Goal: Transaction & Acquisition: Obtain resource

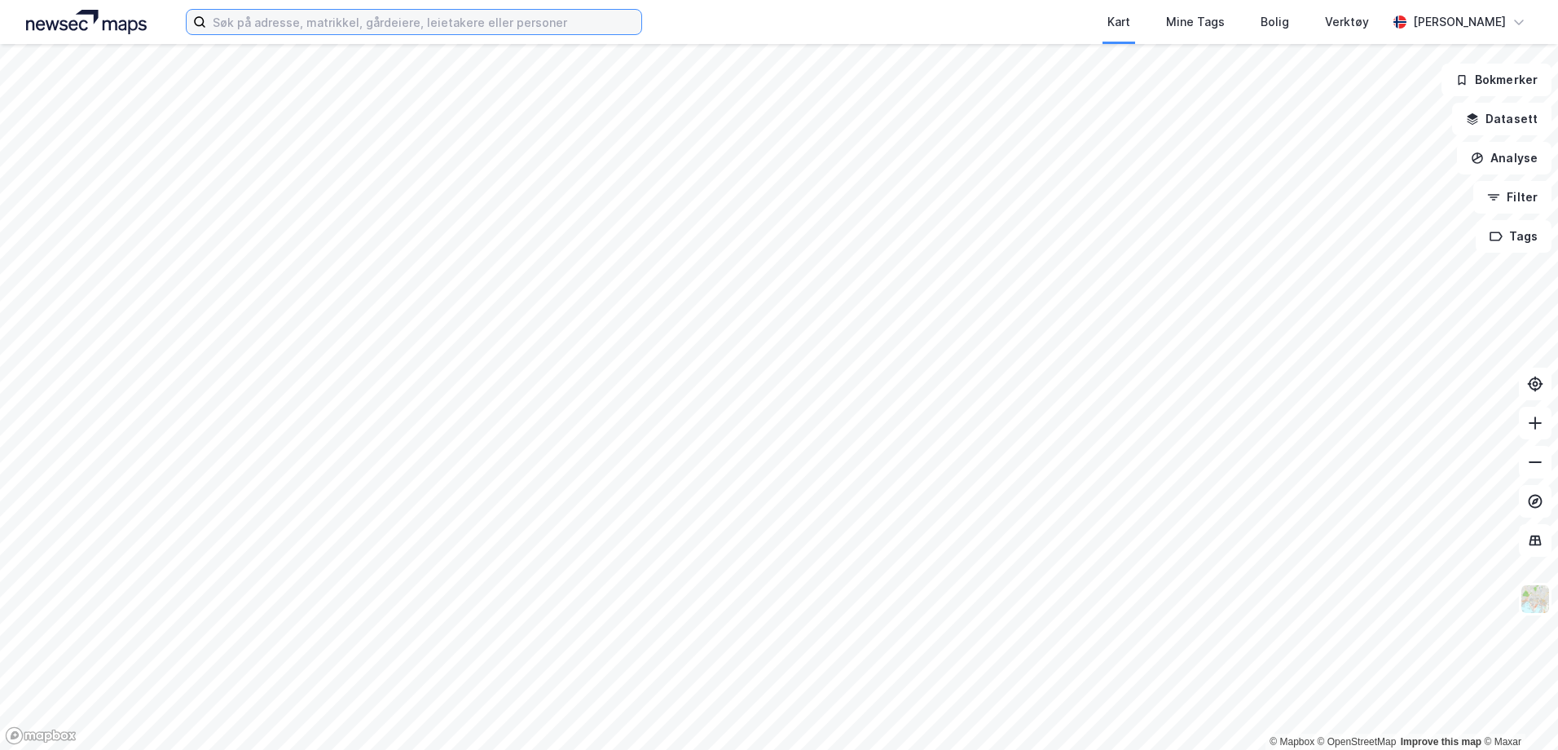
click at [374, 17] on input at bounding box center [423, 22] width 435 height 24
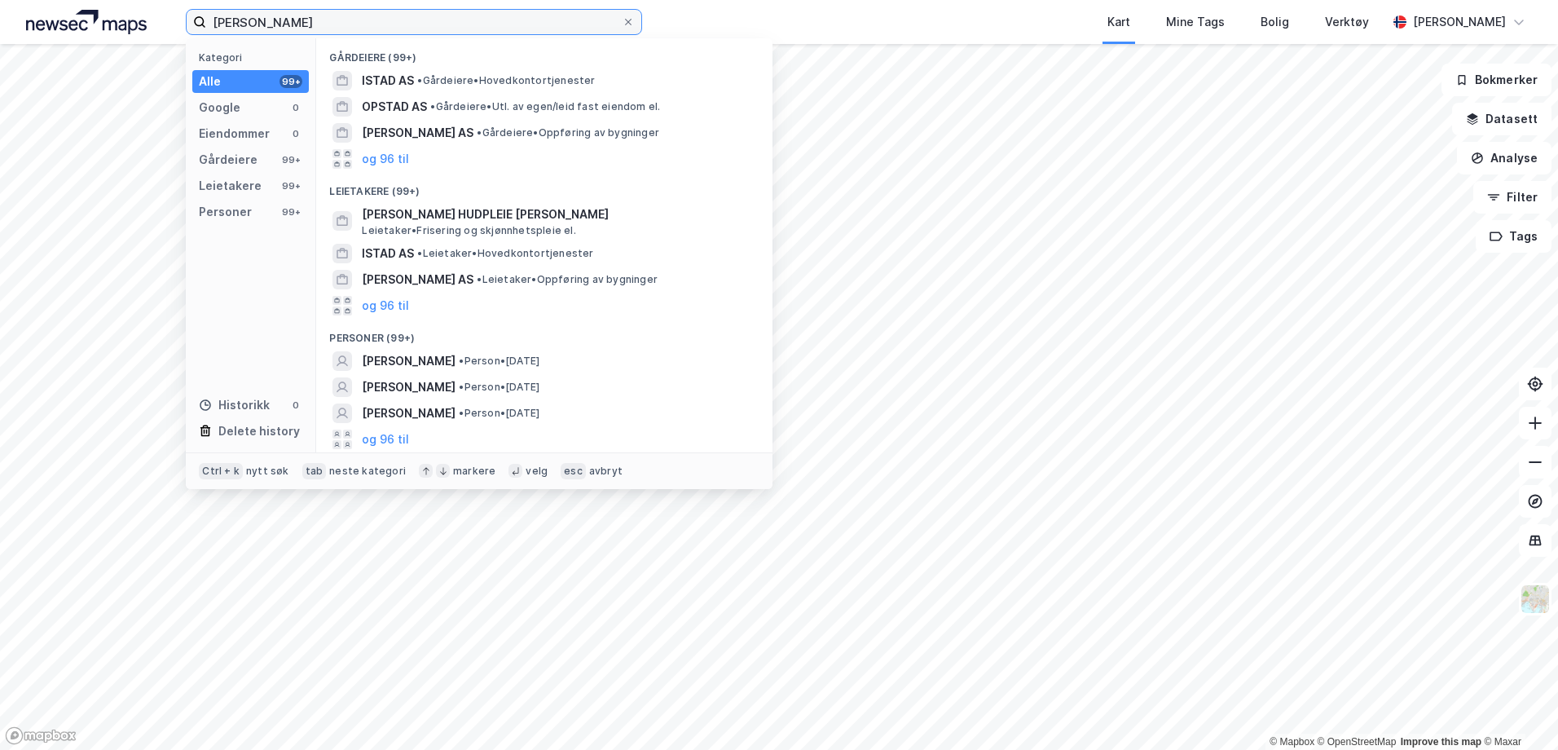
drag, startPoint x: 368, startPoint y: 30, endPoint x: 141, endPoint y: 9, distance: 228.4
click at [142, 9] on div "karoline ostad johnsen Kategori Alle 99+ Google 0 Eiendommer 0 Gårdeiere 99+ Le…" at bounding box center [779, 22] width 1558 height 44
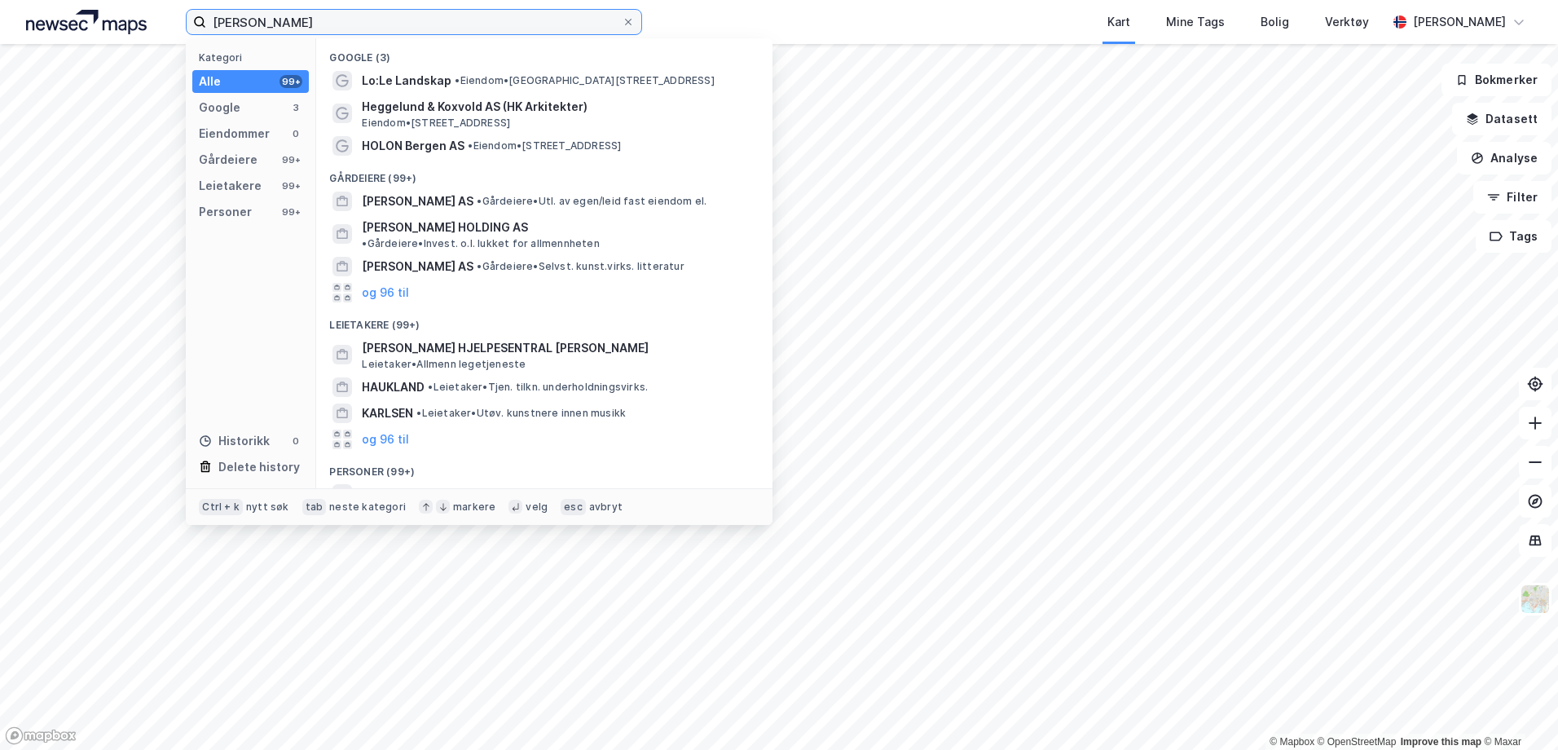
scroll to position [82, 0]
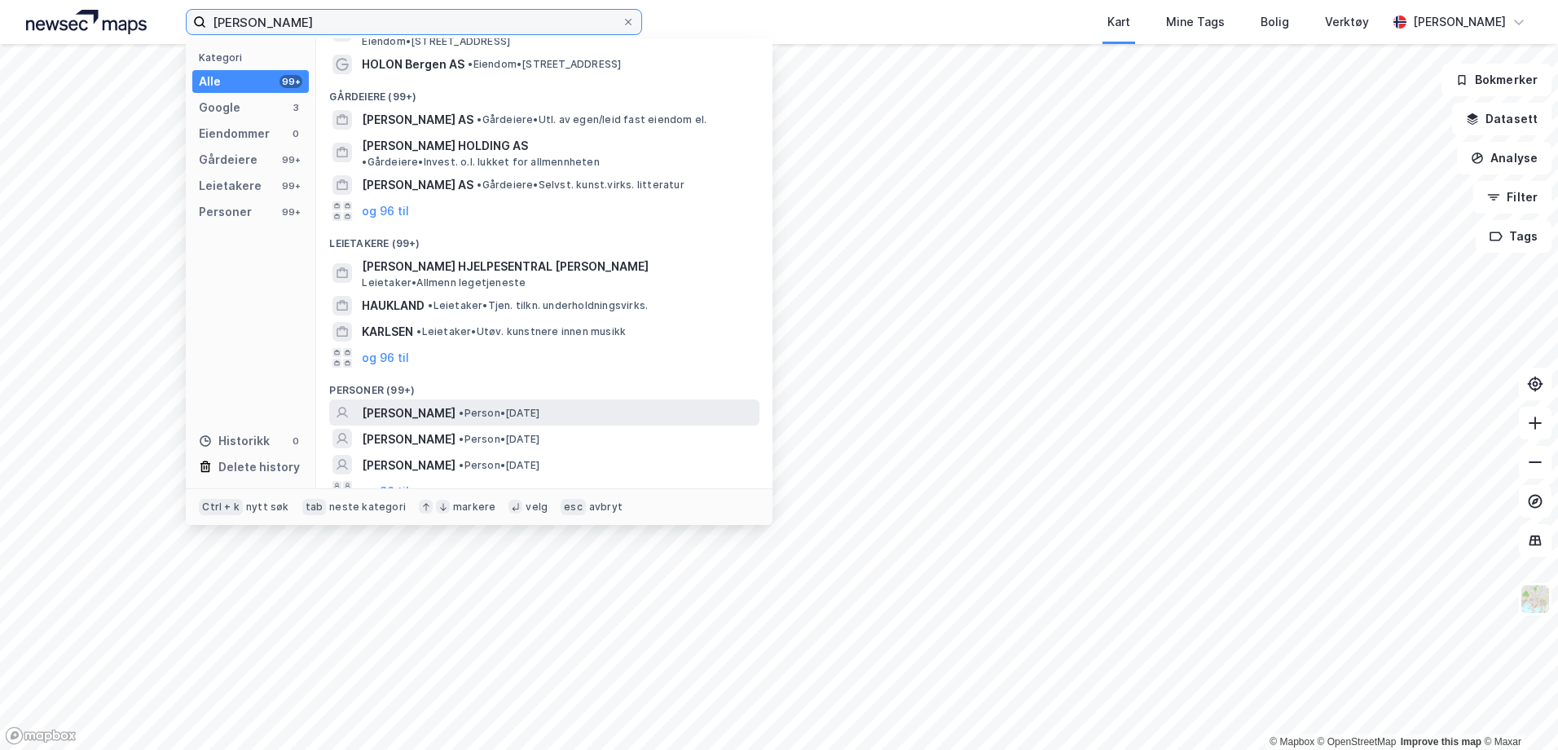
type input "julie haukland karlsen"
click at [441, 408] on span "[PERSON_NAME]" at bounding box center [409, 413] width 94 height 20
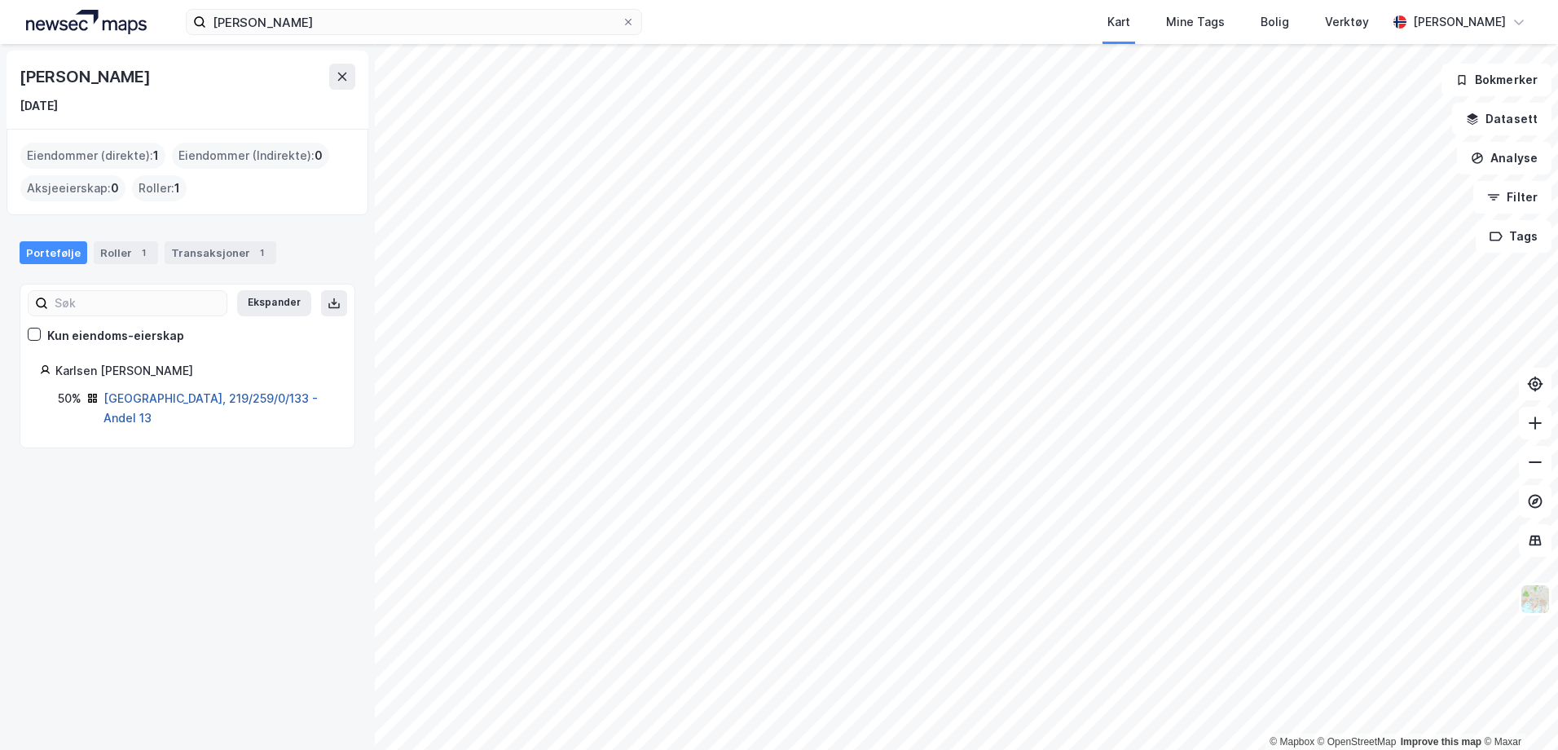
click at [134, 403] on link "Oslo, 219/259/0/133 - Andel 13" at bounding box center [211, 407] width 214 height 33
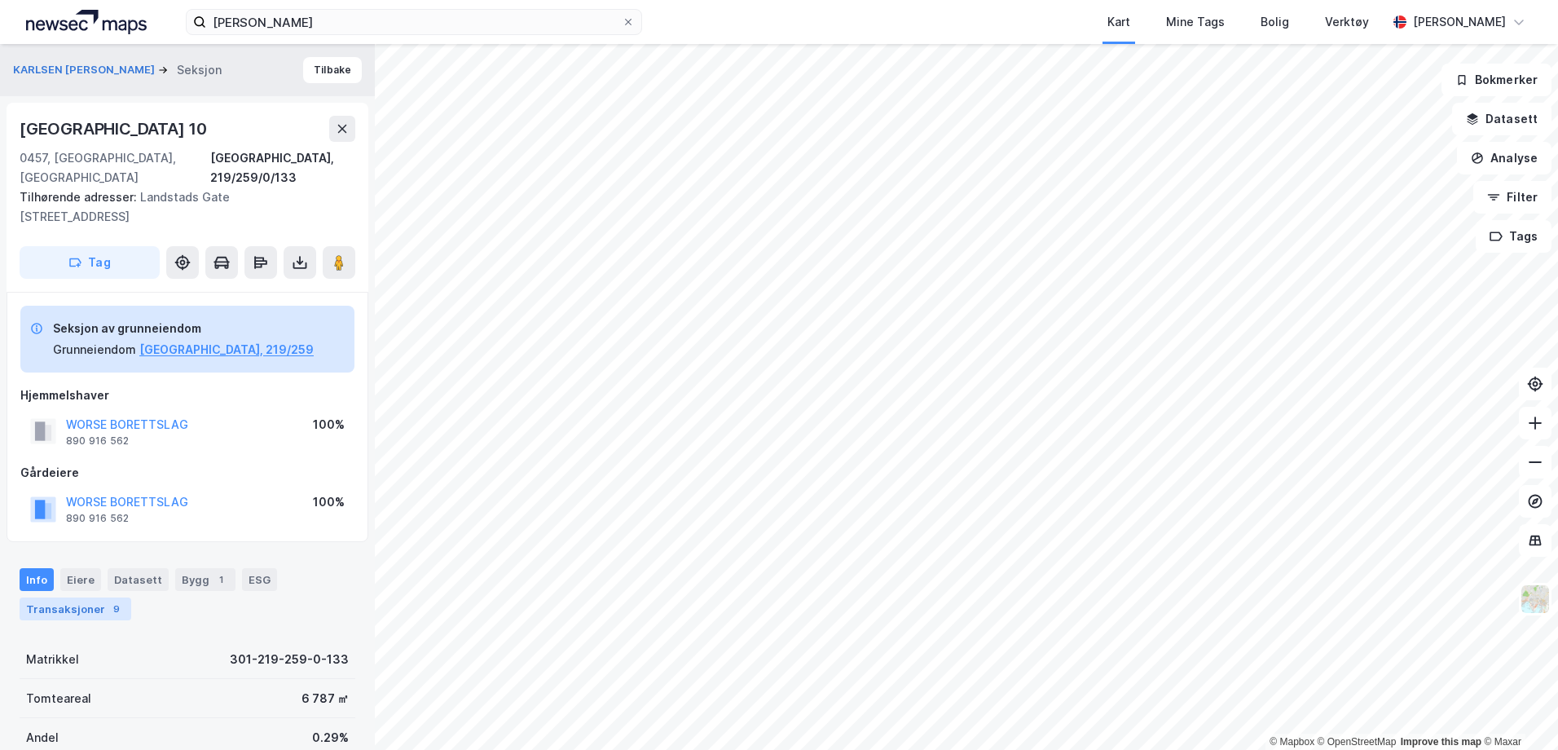
click at [112, 601] on div "9" at bounding box center [116, 609] width 16 height 16
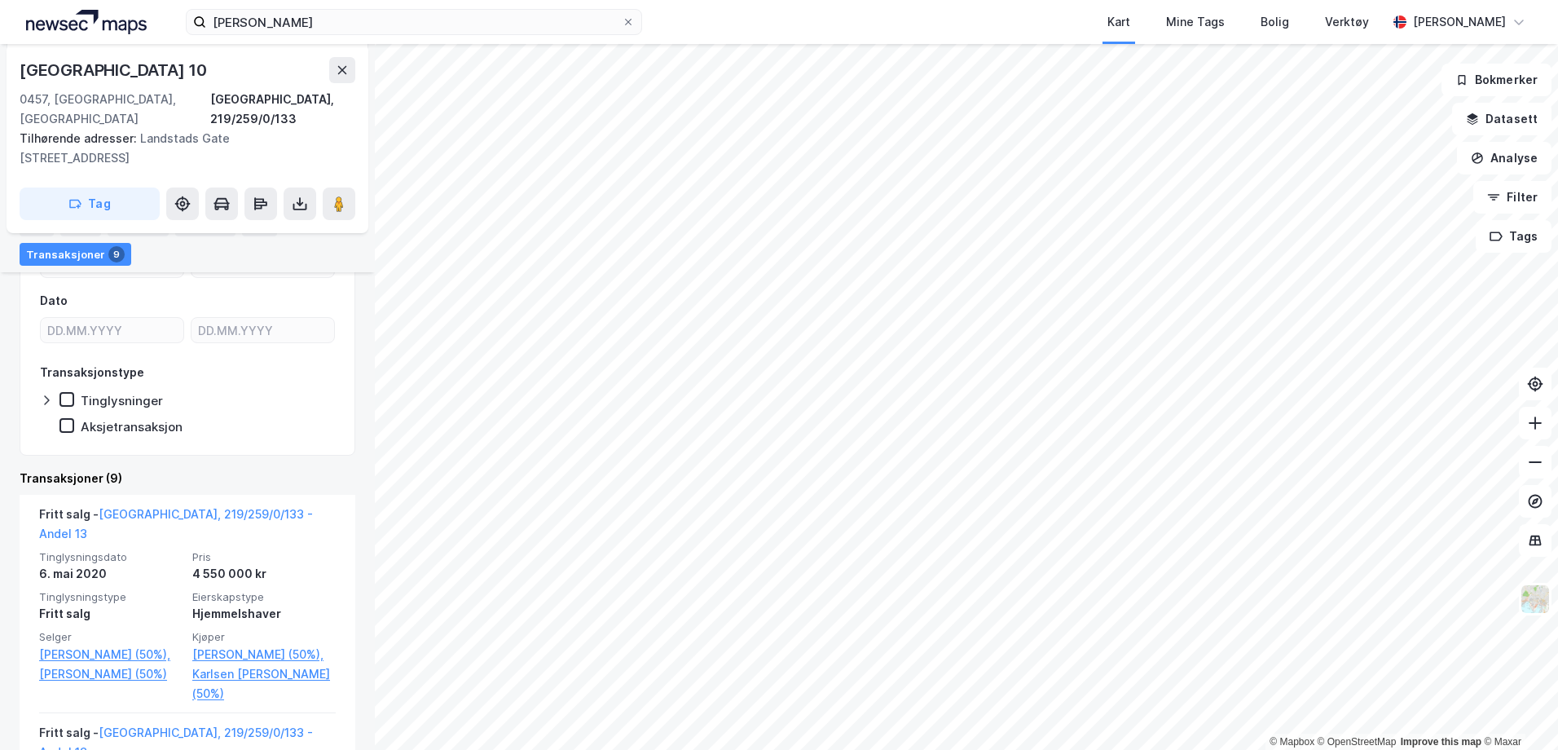
scroll to position [482, 0]
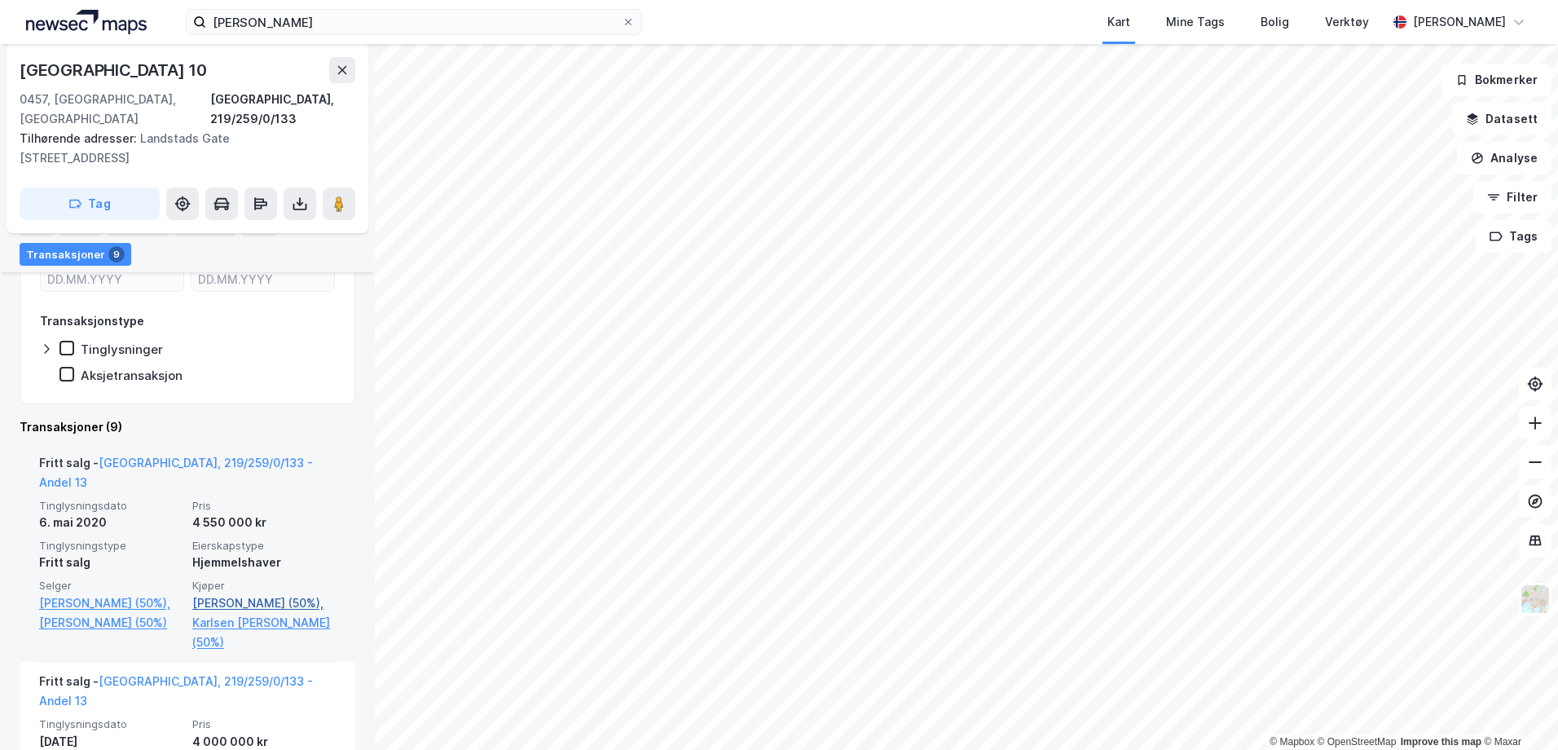
click at [298, 593] on link "Kristiansen Andreas R (50%)," at bounding box center [263, 603] width 143 height 20
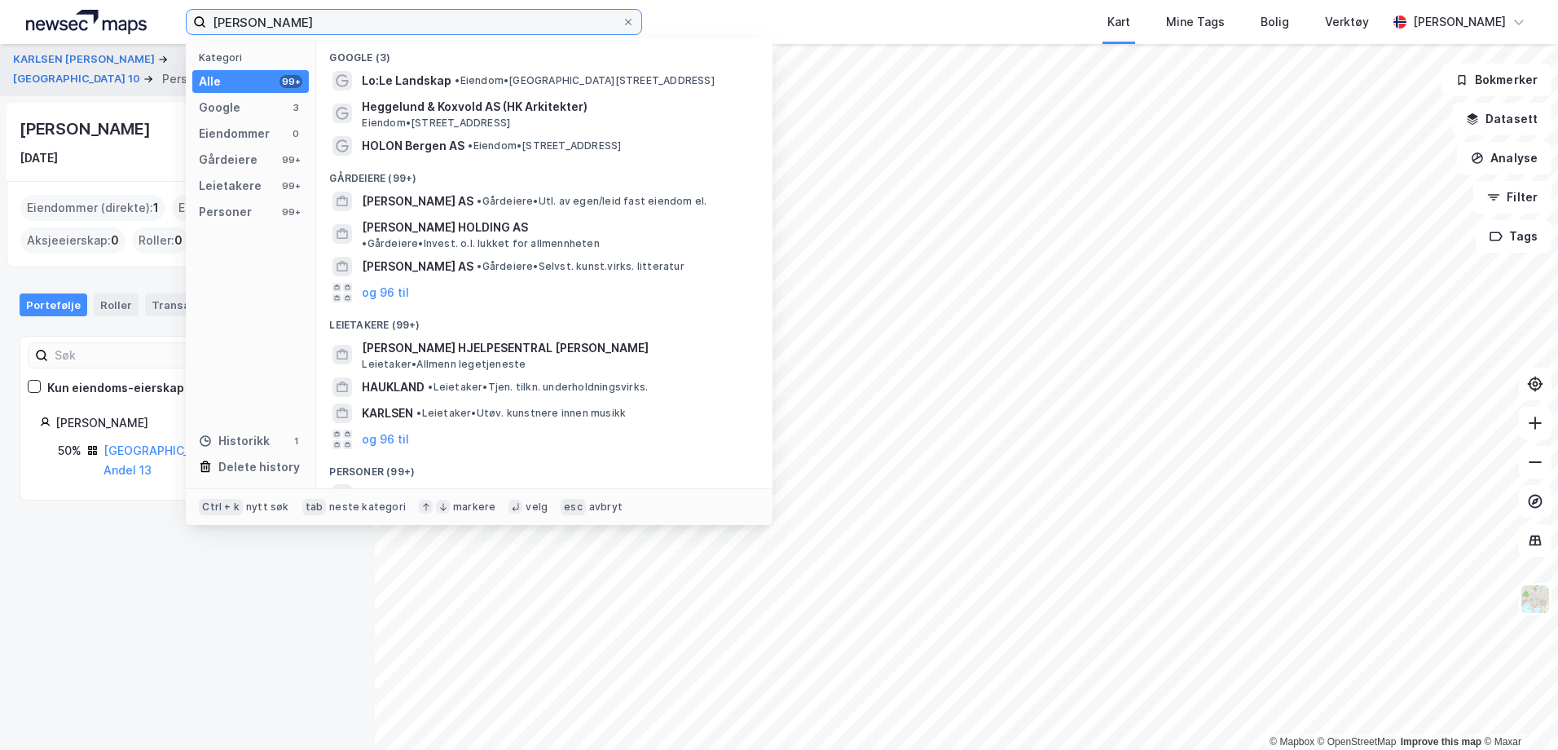
drag, startPoint x: 355, startPoint y: 15, endPoint x: 195, endPoint y: 0, distance: 160.4
click at [195, 0] on div "julie haukland karlsen Kategori Alle 99+ Google 3 Eiendommer 0 Gårdeiere 99+ Le…" at bounding box center [779, 22] width 1558 height 44
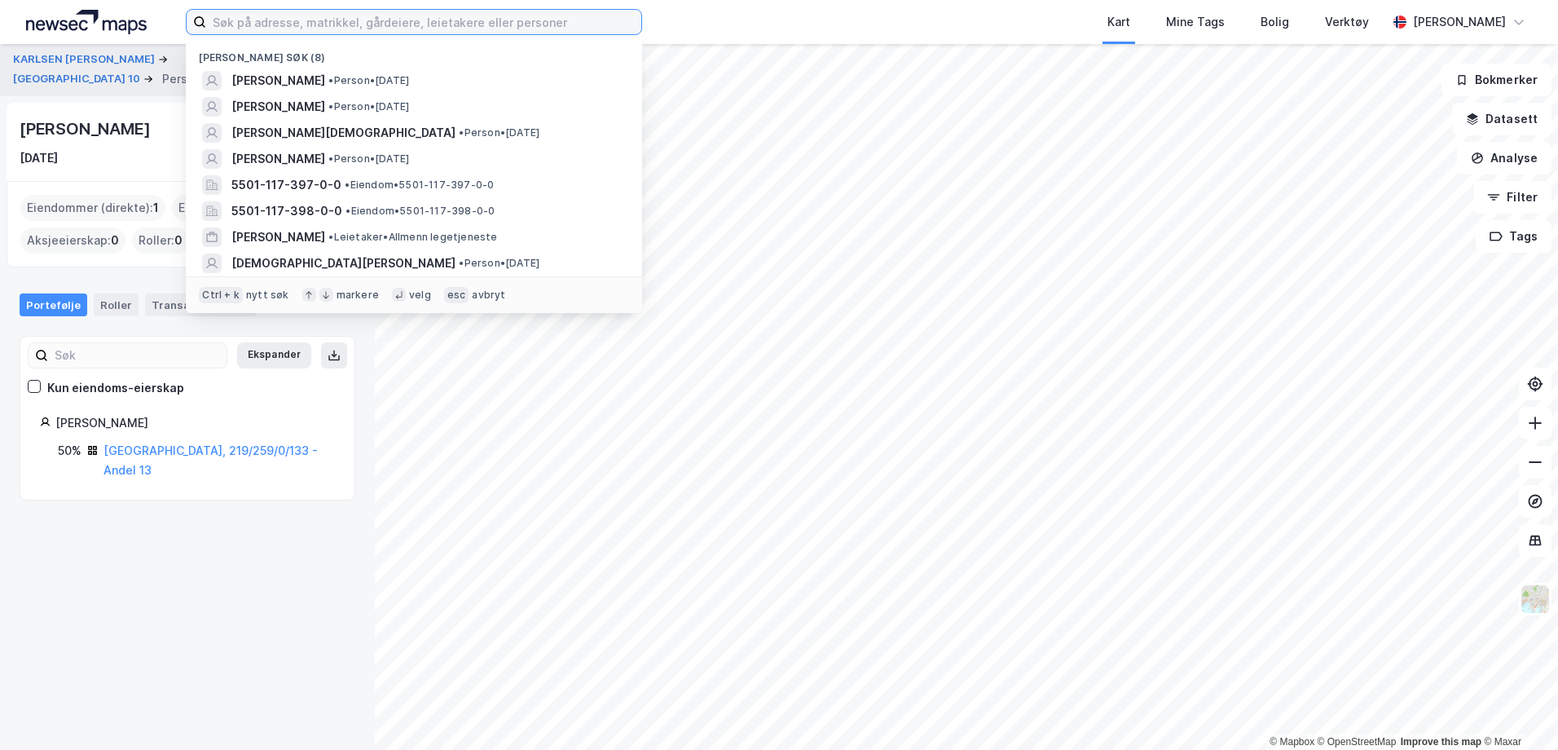
type input "H"
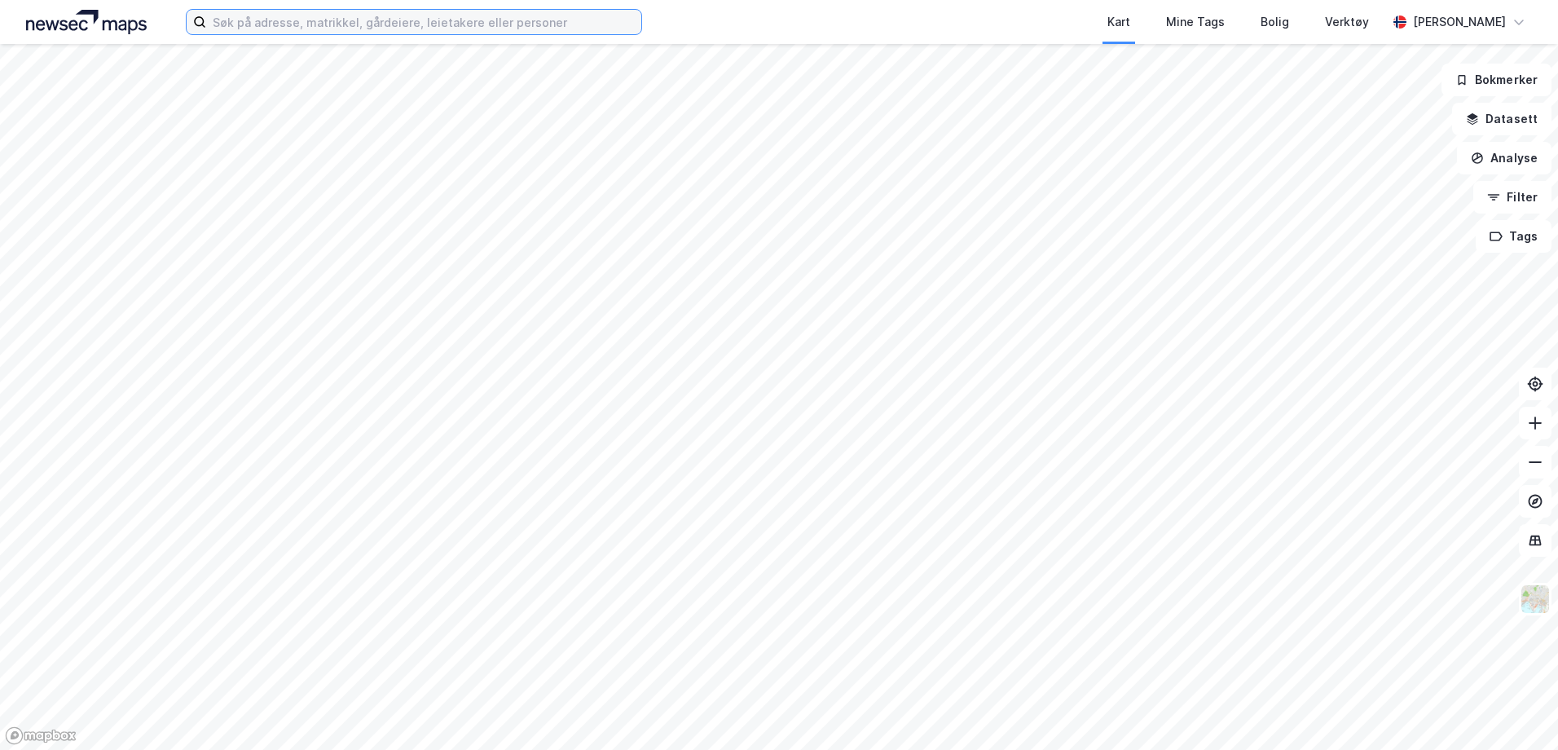
click at [351, 18] on input at bounding box center [423, 22] width 435 height 24
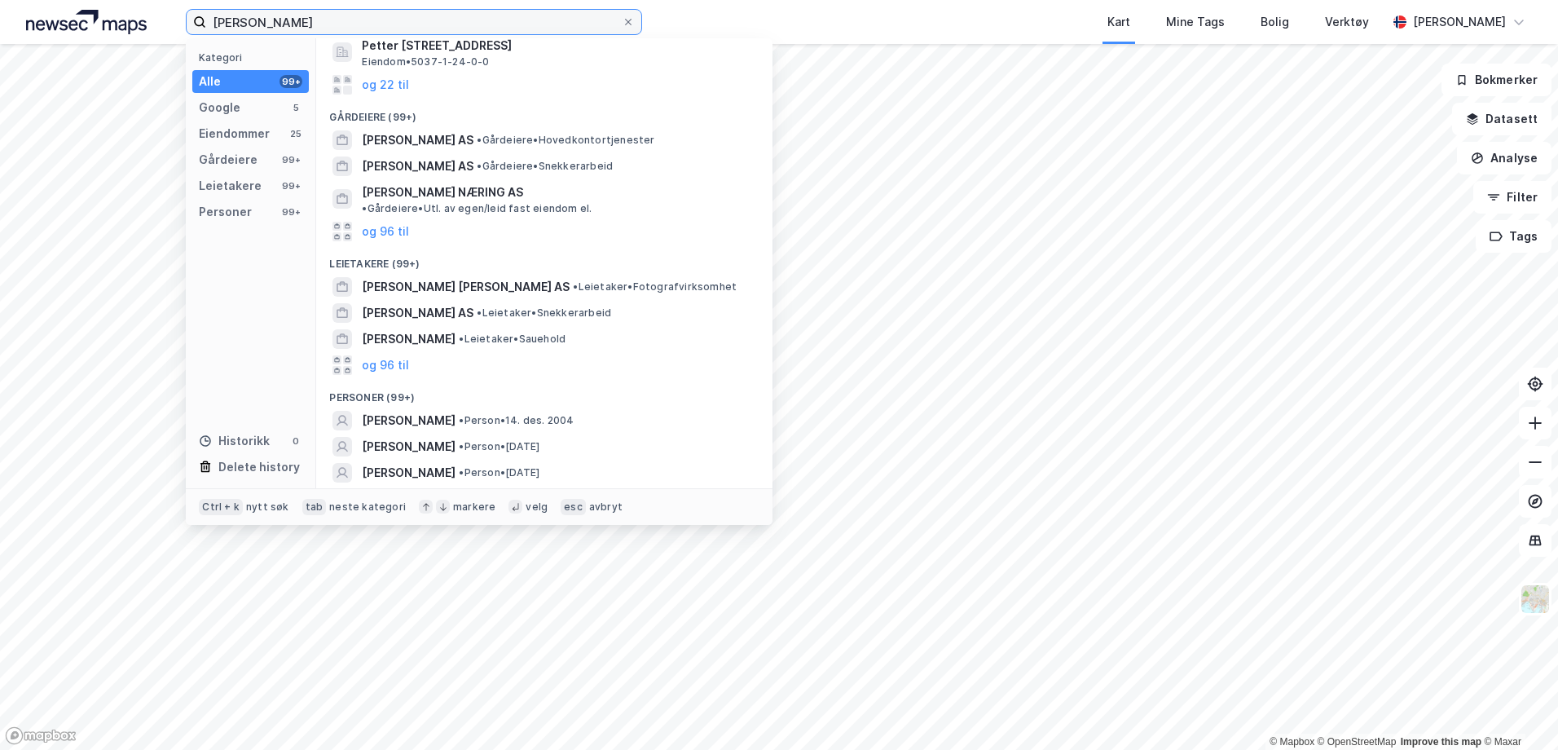
scroll to position [283, 0]
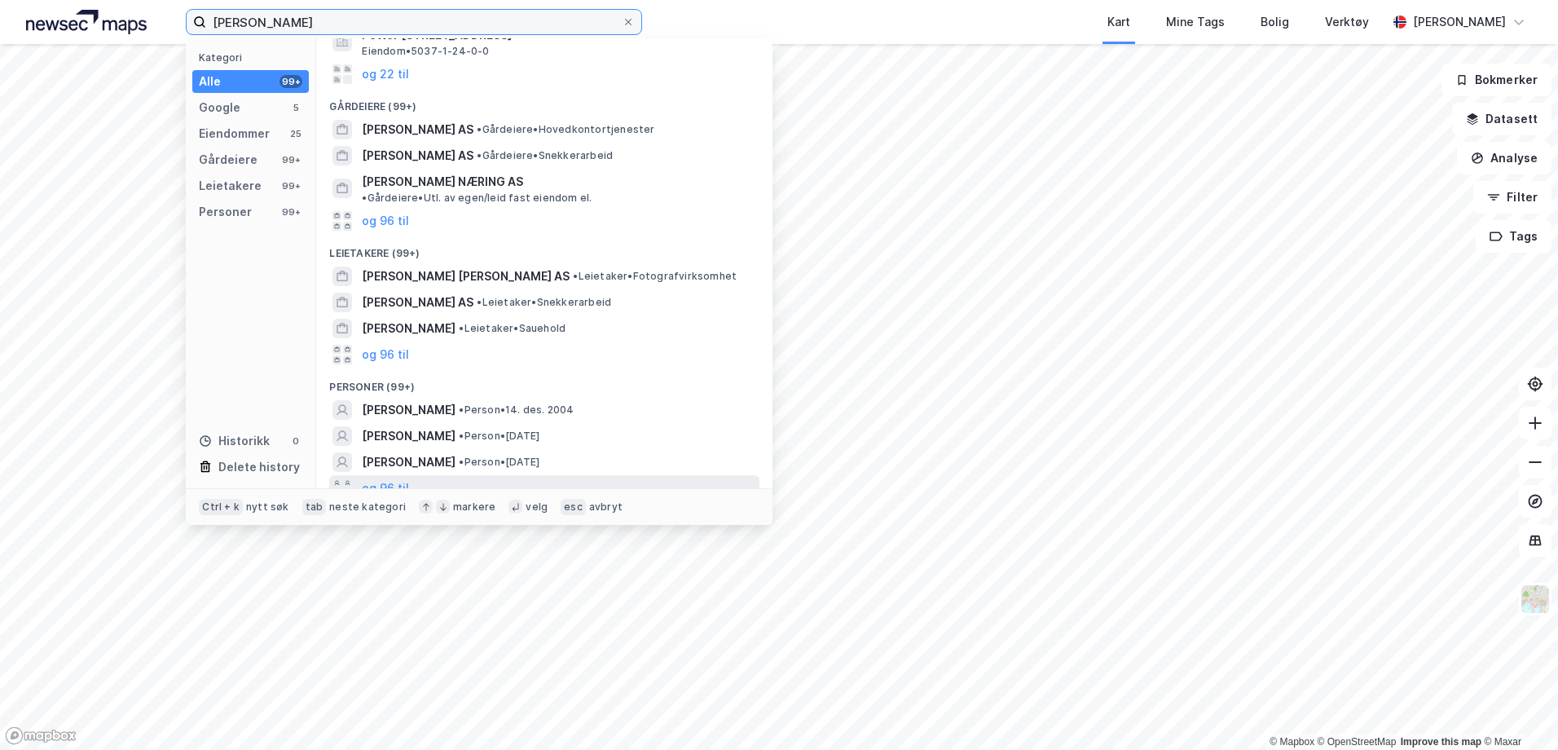
type input "[PERSON_NAME]"
click at [408, 475] on div "og 96 til" at bounding box center [544, 488] width 430 height 26
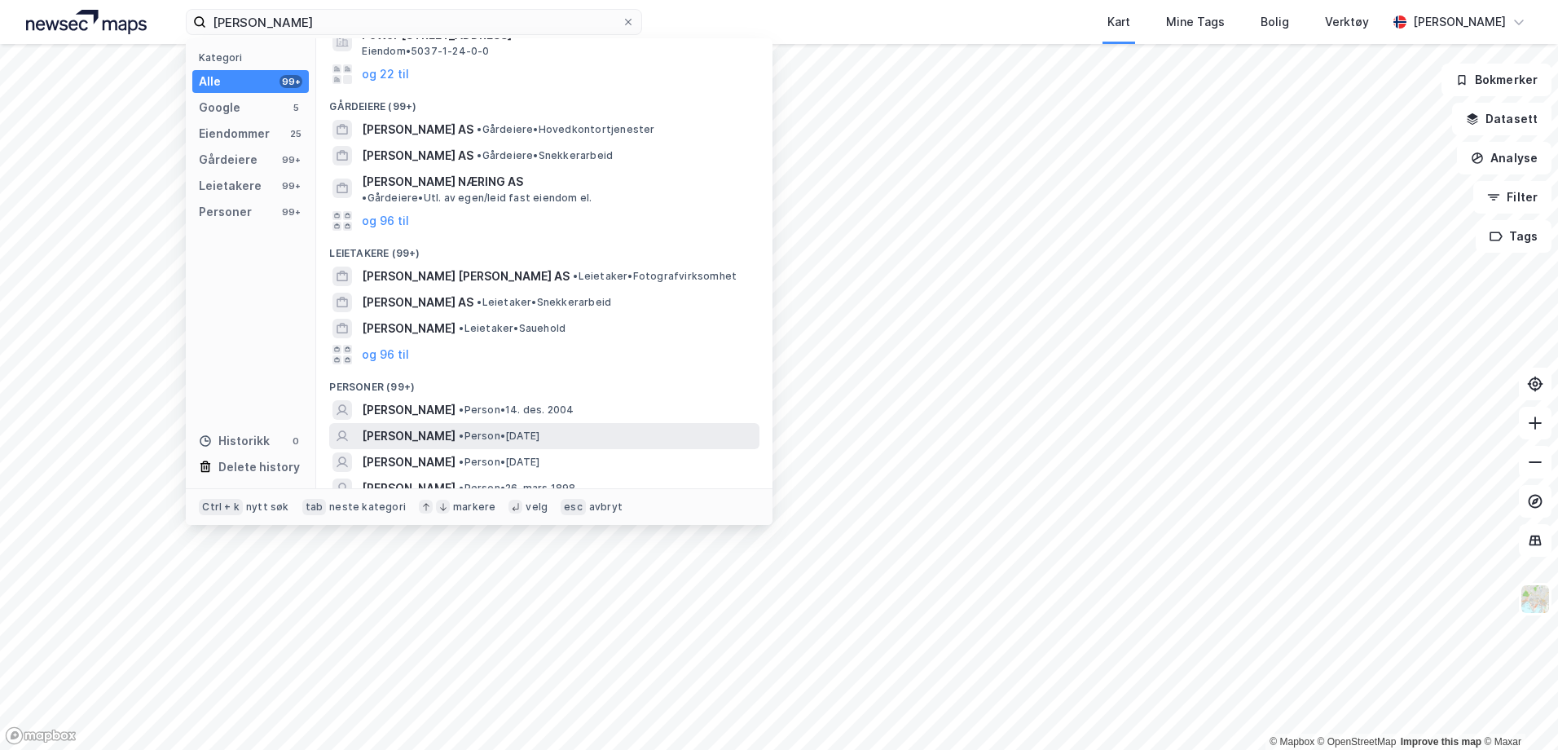
scroll to position [446, 0]
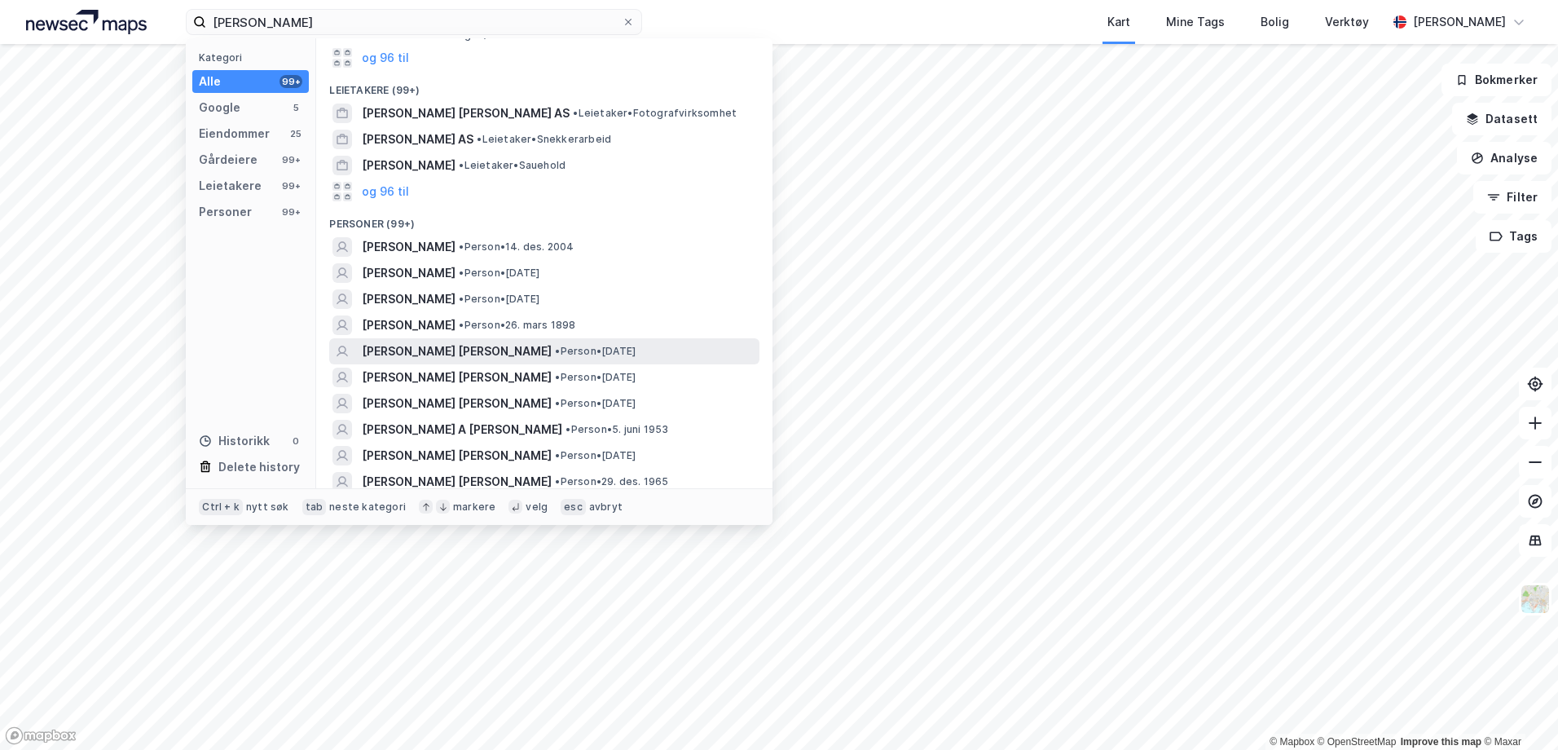
click at [483, 341] on span "PETTER STENVOLL NYLUND" at bounding box center [457, 351] width 190 height 20
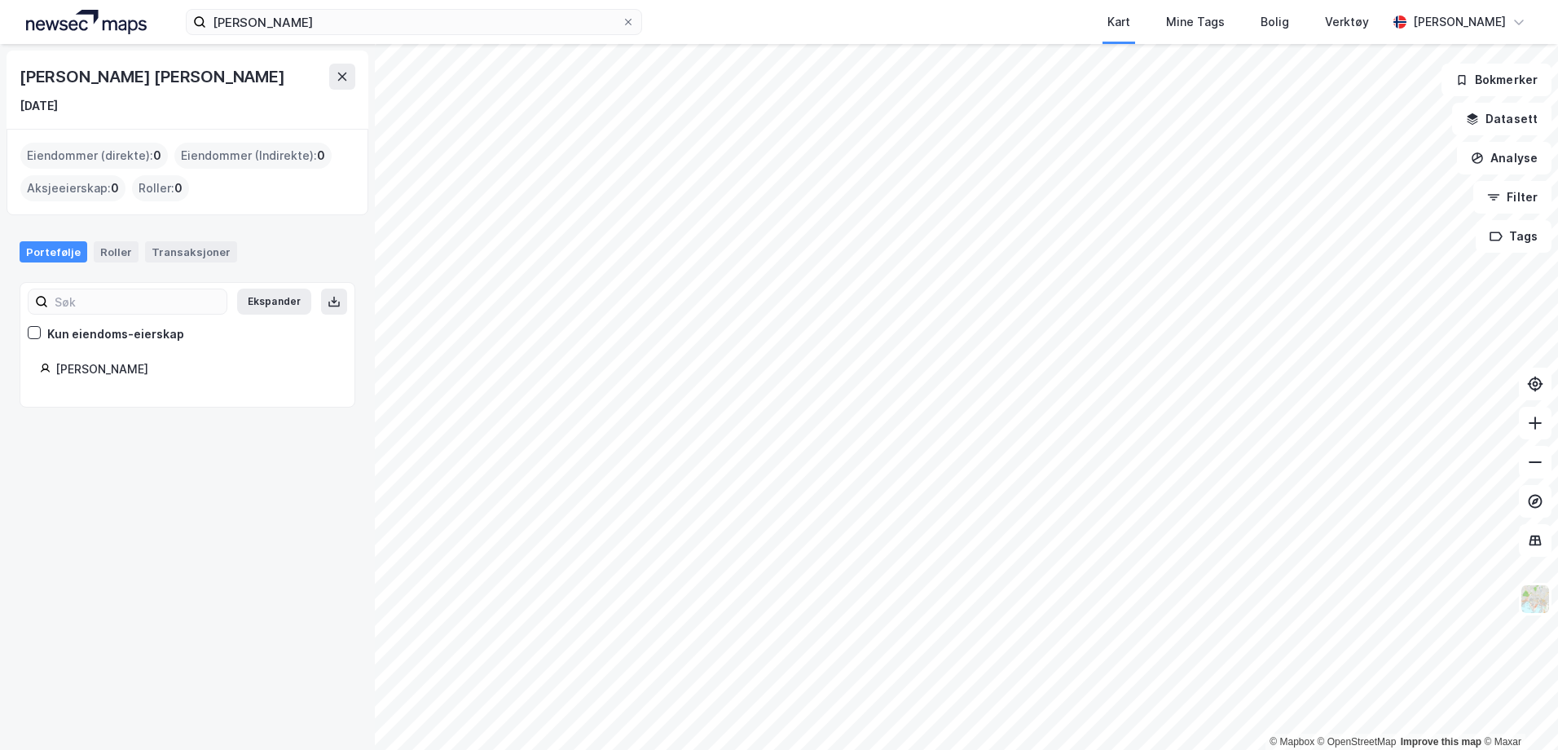
click at [128, 28] on img at bounding box center [86, 22] width 121 height 24
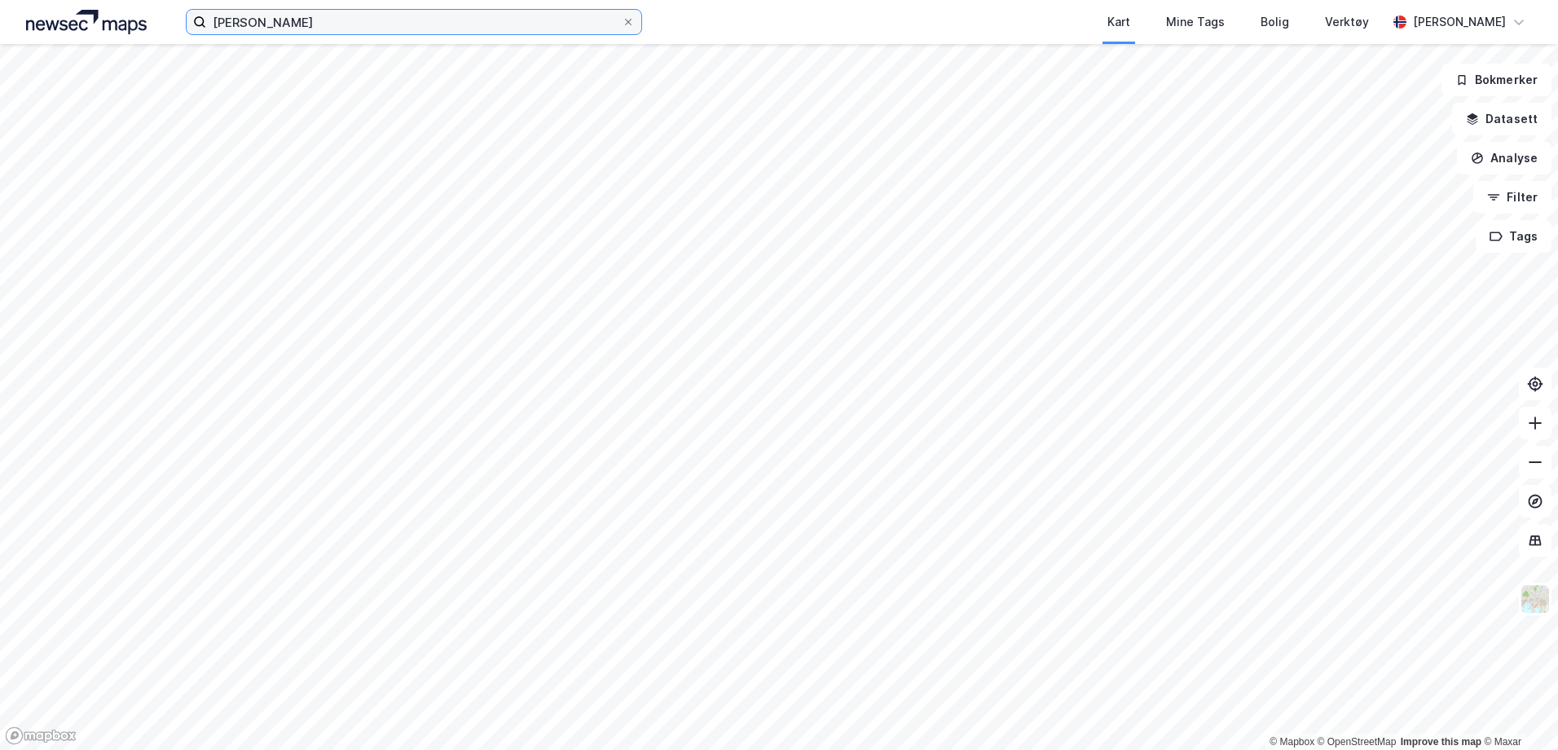
click at [0, 0] on html "petter nylund Kart Mine Tags Bolig Verktøy Julie Hille © Mapbox © OpenStreetMap…" at bounding box center [779, 375] width 1558 height 750
click at [311, 43] on div "Kart Mine Tags [PERSON_NAME] Verktøy [PERSON_NAME]" at bounding box center [779, 22] width 1558 height 44
click at [311, 29] on input at bounding box center [423, 22] width 435 height 24
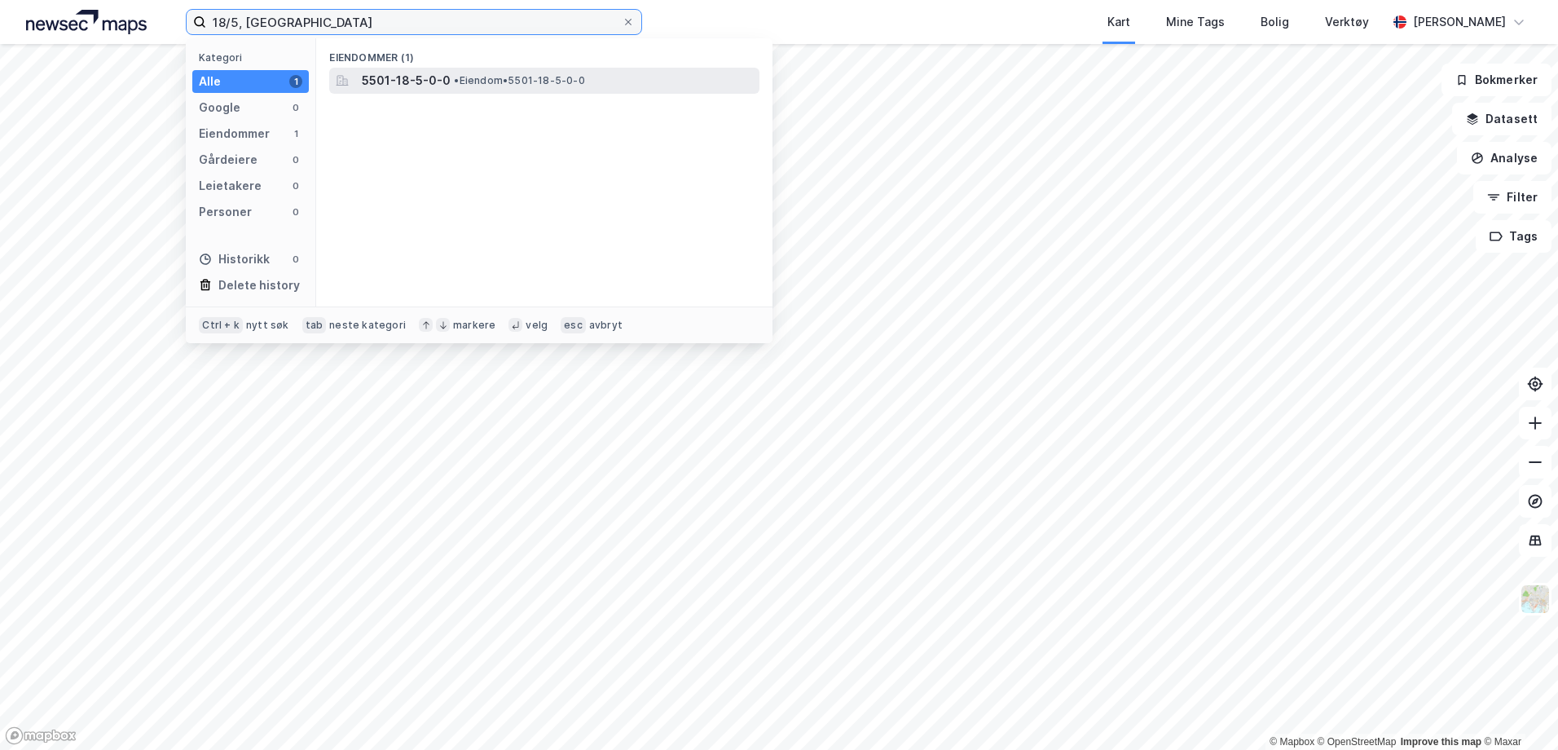
type input "18/5, [GEOGRAPHIC_DATA]"
click at [379, 87] on span "5501-18-5-0-0" at bounding box center [406, 81] width 89 height 20
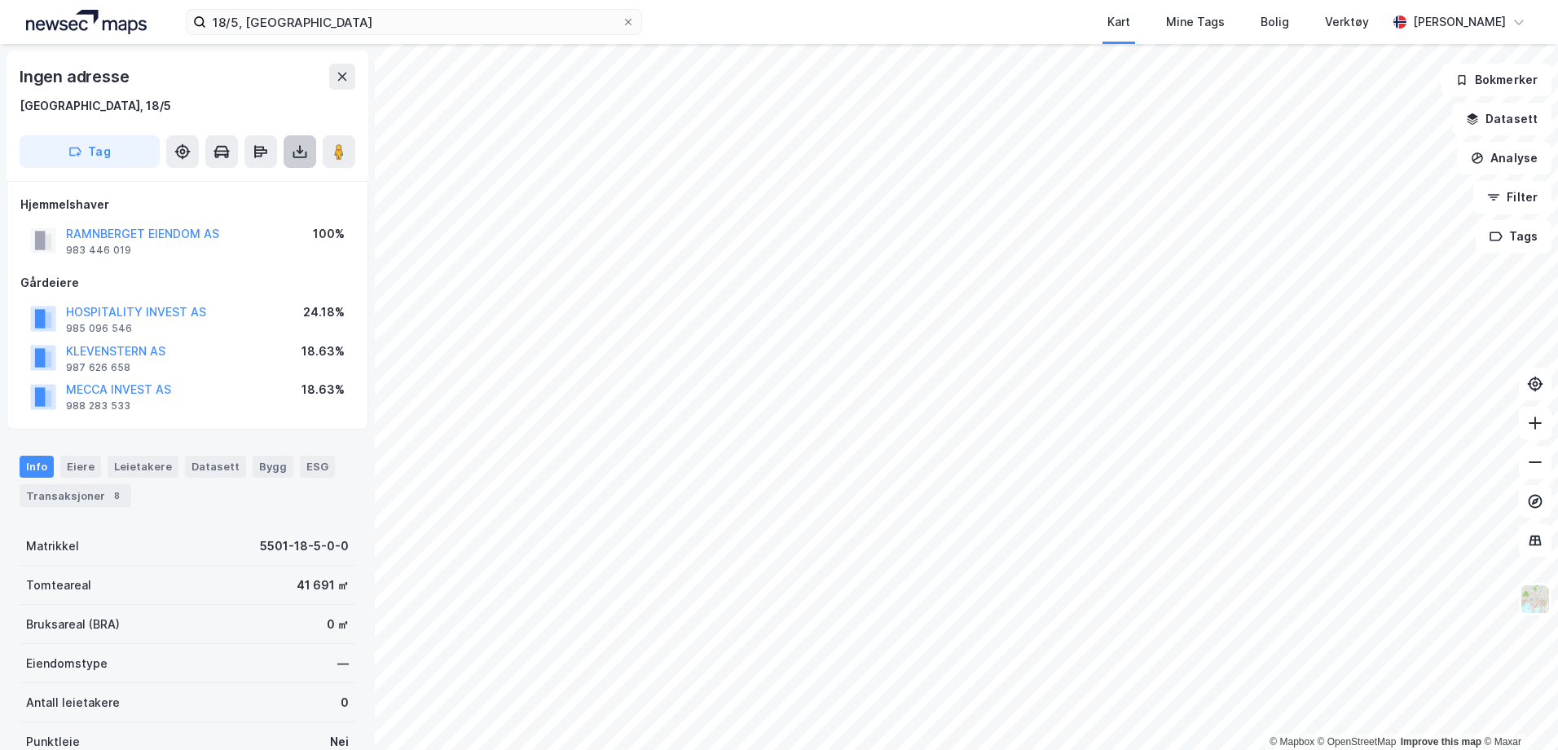
click at [294, 150] on icon at bounding box center [300, 151] width 16 height 16
click at [256, 178] on div "Last ned grunnbok" at bounding box center [219, 184] width 95 height 13
